Goal: Transaction & Acquisition: Purchase product/service

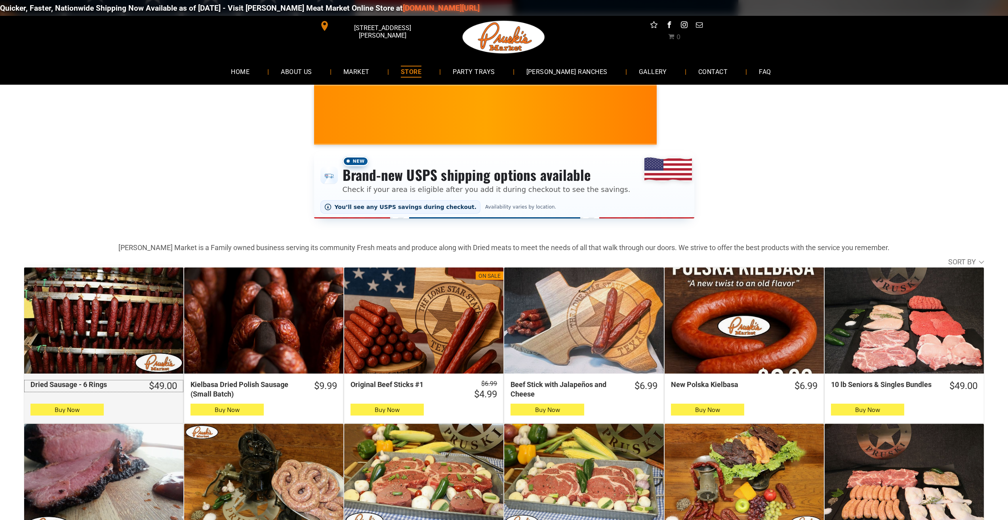
click at [97, 386] on div "Dried Sausage - 6 Rings" at bounding box center [82, 384] width 104 height 9
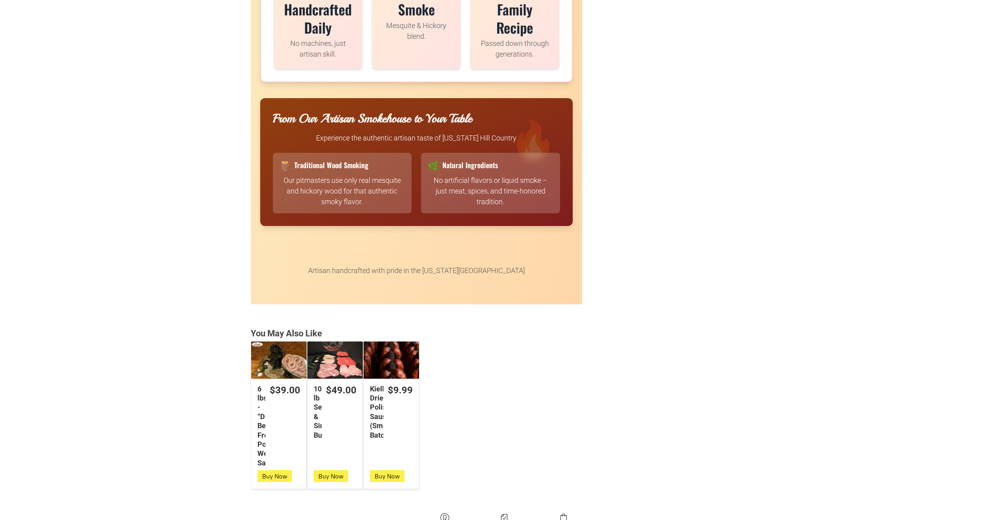
scroll to position [1901, 0]
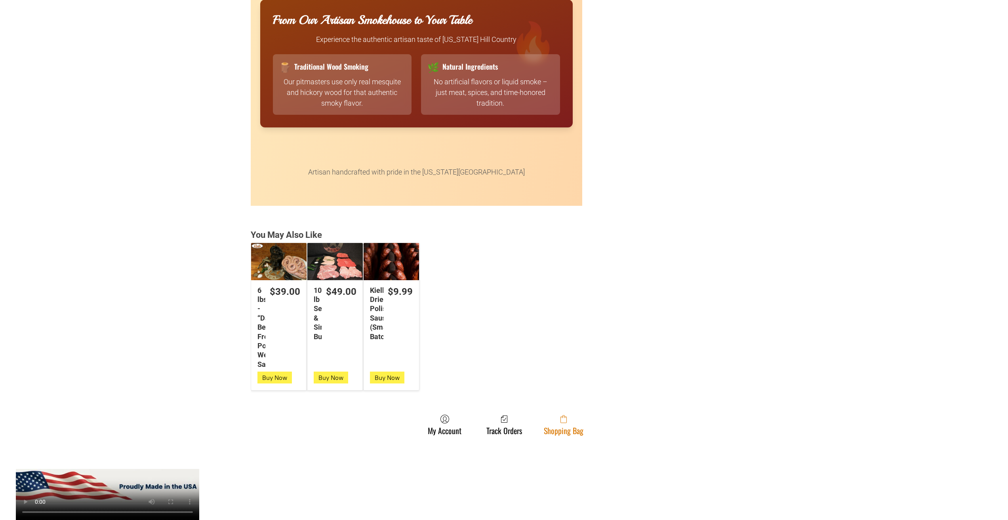
click at [569, 429] on link "Shopping Bag" at bounding box center [564, 425] width 48 height 21
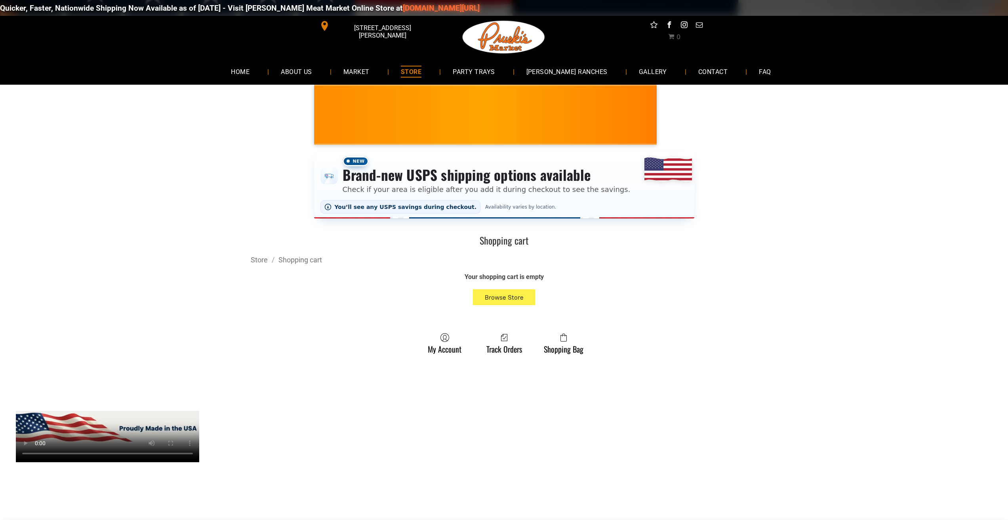
click at [387, 22] on span "[STREET_ADDRESS][PERSON_NAME]" at bounding box center [382, 31] width 102 height 23
